Goal: Information Seeking & Learning: Learn about a topic

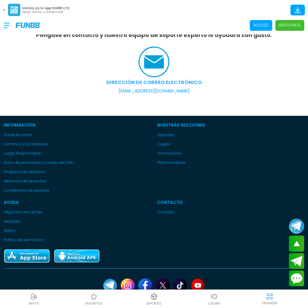
scroll to position [146, 0]
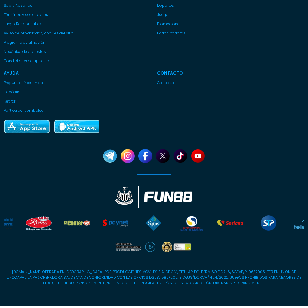
scroll to position [1280, 0]
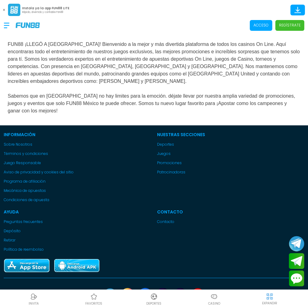
scroll to position [141, 0]
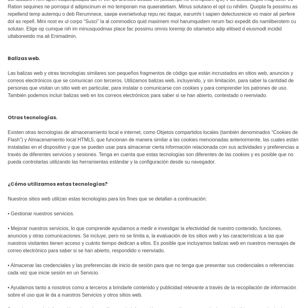
scroll to position [2776, 0]
